Goal: Navigation & Orientation: Find specific page/section

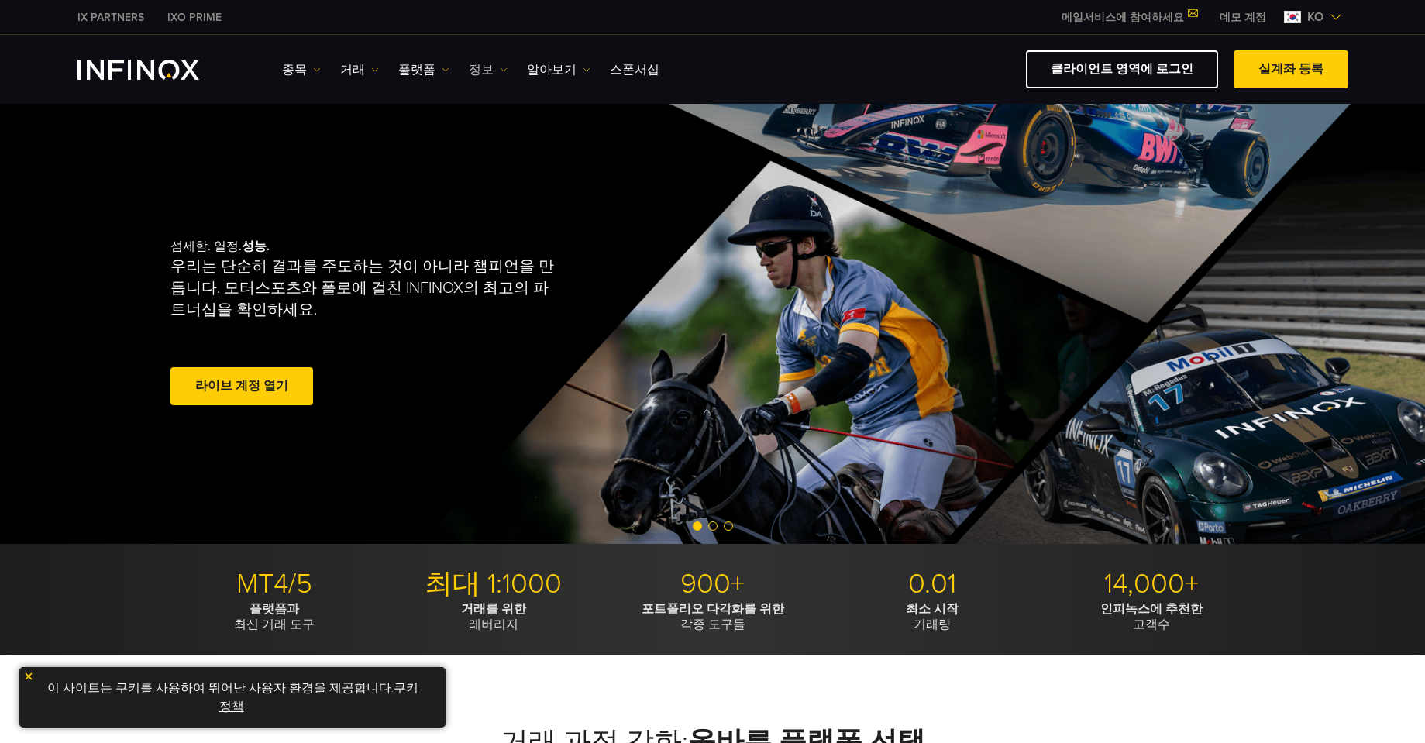
click at [473, 69] on link "정보" at bounding box center [488, 69] width 39 height 19
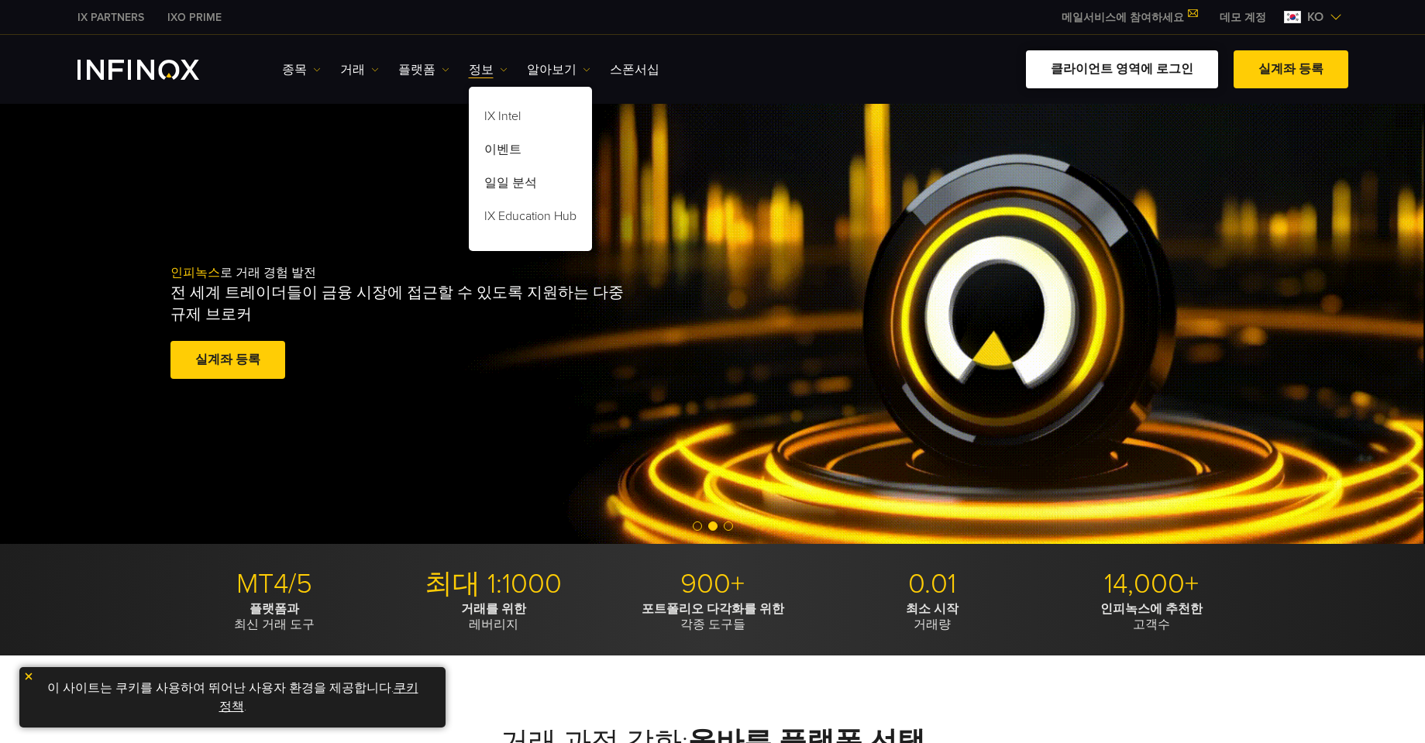
click at [1110, 71] on link "클라이언트 영역에 로그인" at bounding box center [1122, 69] width 192 height 38
